Goal: Information Seeking & Learning: Learn about a topic

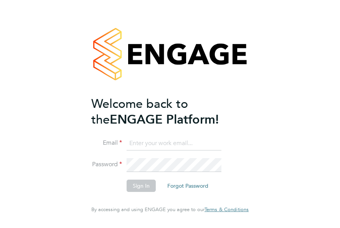
type input "[EMAIL_ADDRESS][DOMAIN_NAME]"
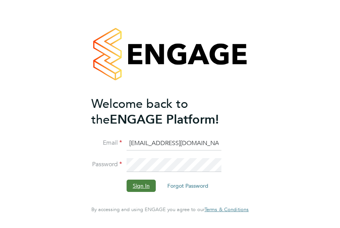
click at [131, 184] on button "Sign In" at bounding box center [141, 186] width 29 height 12
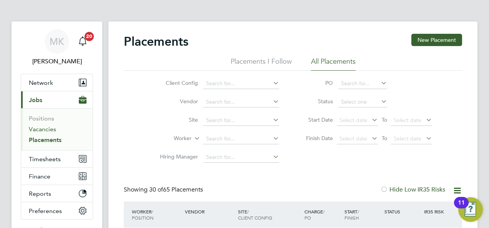
drag, startPoint x: 49, startPoint y: 129, endPoint x: 61, endPoint y: 121, distance: 13.6
click at [49, 129] on link "Vacancies" at bounding box center [42, 129] width 27 height 7
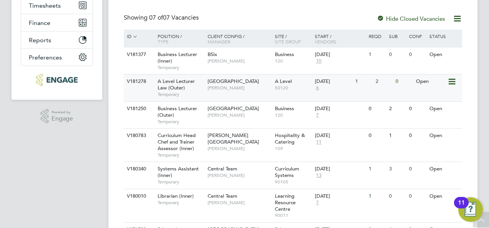
click at [183, 88] on span "A Level Lecturer Law (Outer)" at bounding box center [176, 84] width 37 height 13
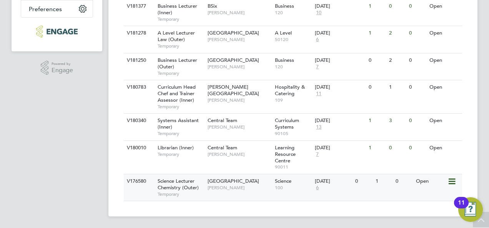
click at [204, 183] on div "Science Lecturer Chemistry (Outer) Temporary" at bounding box center [179, 187] width 54 height 27
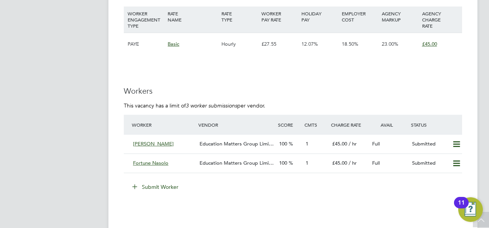
scroll to position [1153, 0]
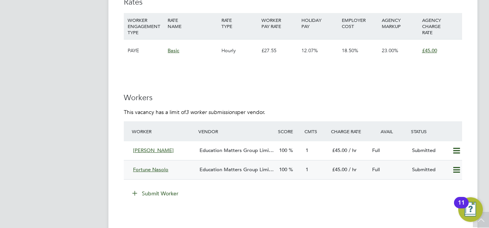
click at [243, 164] on div "Education Matters Group Limi…" at bounding box center [236, 170] width 80 height 13
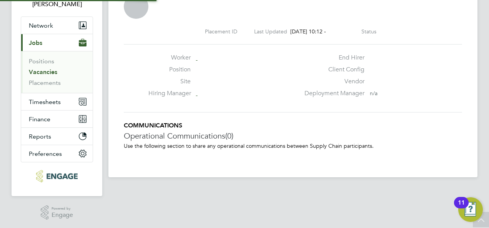
scroll to position [4, 4]
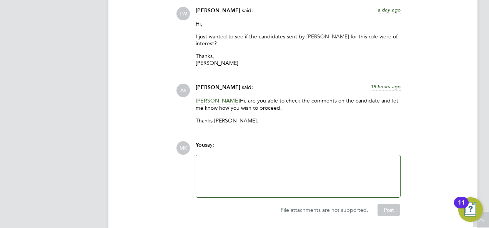
scroll to position [1725, 0]
